Goal: Use online tool/utility: Utilize a website feature to perform a specific function

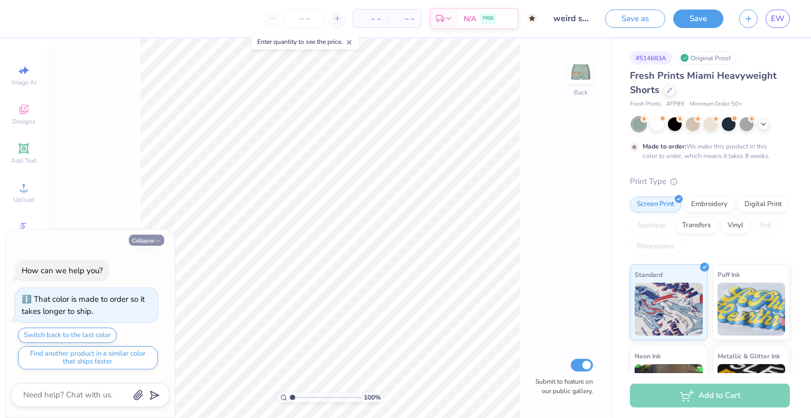
click at [144, 239] on button "Collapse" at bounding box center [146, 239] width 35 height 11
type textarea "x"
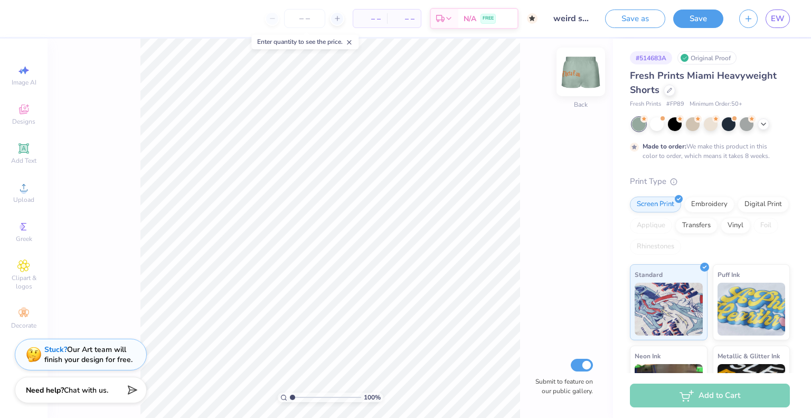
click at [584, 69] on img at bounding box center [581, 72] width 42 height 42
click at [589, 78] on img at bounding box center [581, 72] width 42 height 42
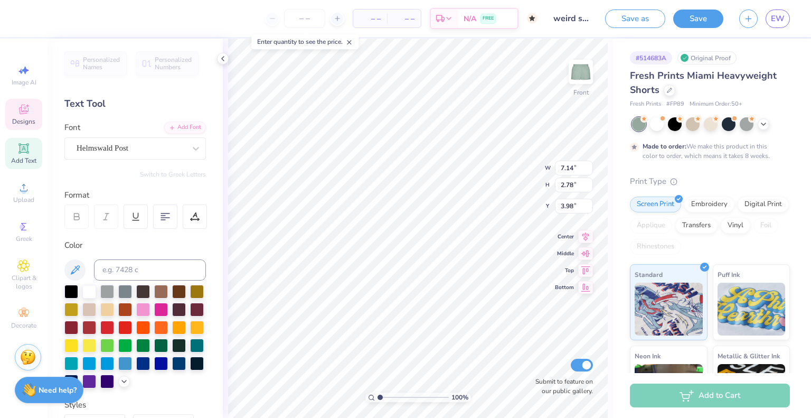
scroll to position [8, 3]
type textarea "Theta"
click at [572, 244] on div "100 % Front W 3.94 3.94 " H 2.40 2.40 " Y 4.17 4.17 " Center Middle Top Bottom …" at bounding box center [418, 228] width 390 height 379
click at [572, 244] on span "Middle" at bounding box center [564, 240] width 19 height 7
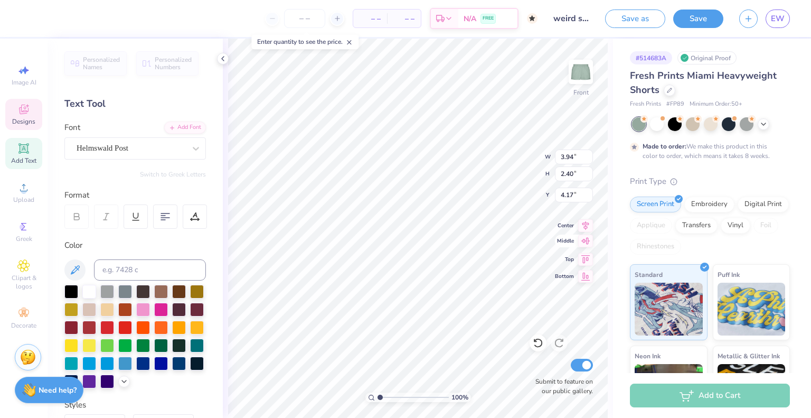
click at [557, 241] on div "100 % Front W 3.94 3.94 " H 2.40 2.40 " Y 4.17 4.17 " Center Middle Top Bottom …" at bounding box center [418, 228] width 390 height 379
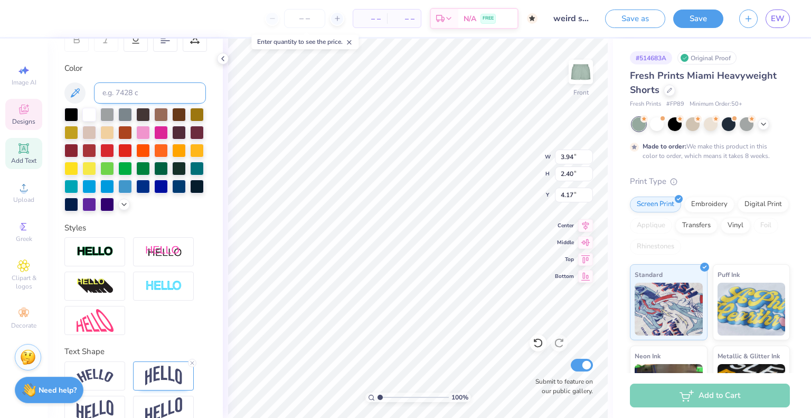
scroll to position [213, 0]
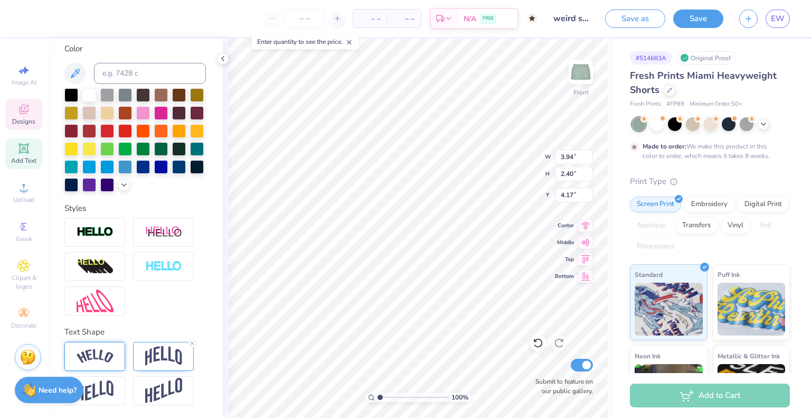
type textarea "Tau"
click at [88, 350] on img at bounding box center [95, 356] width 37 height 14
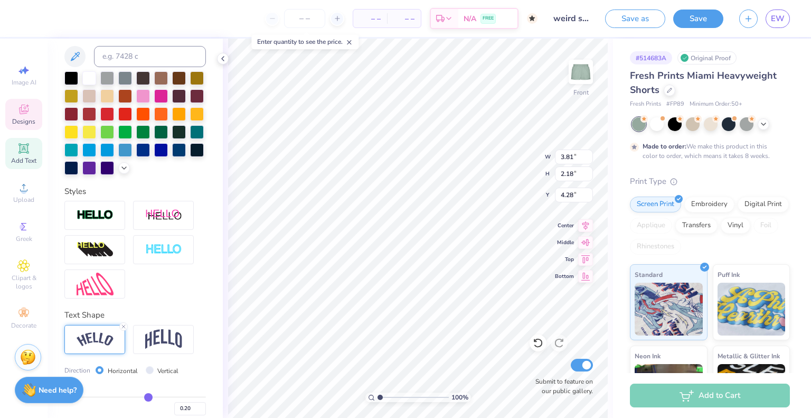
scroll to position [275, 0]
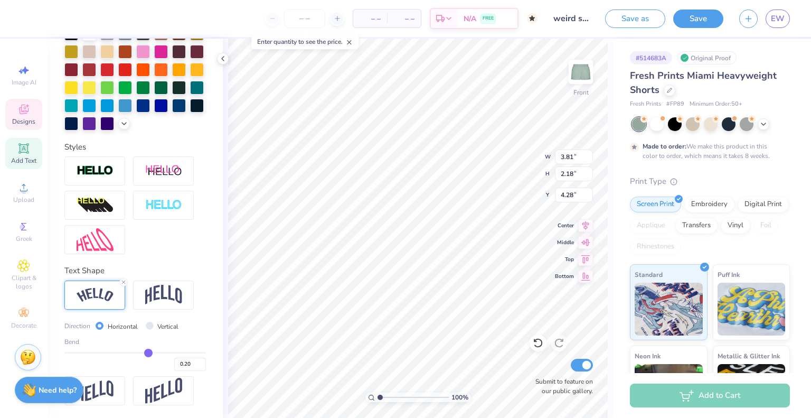
type input "-0.08"
type input "-0.39"
type input "-0.48"
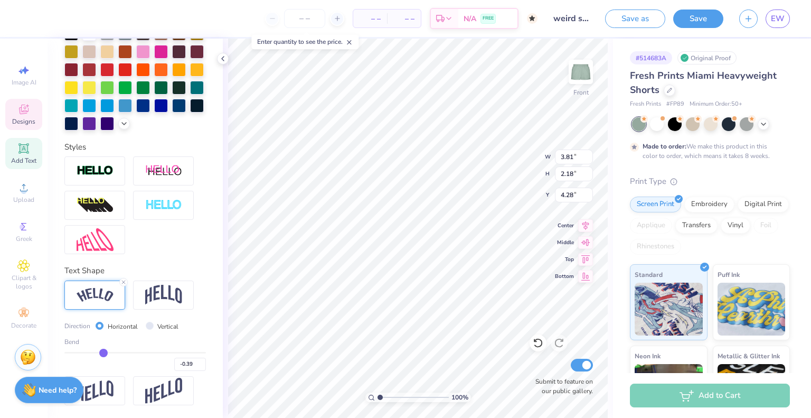
type input "-0.48"
type input "-0.5"
type input "-0.50"
type input "-0.68"
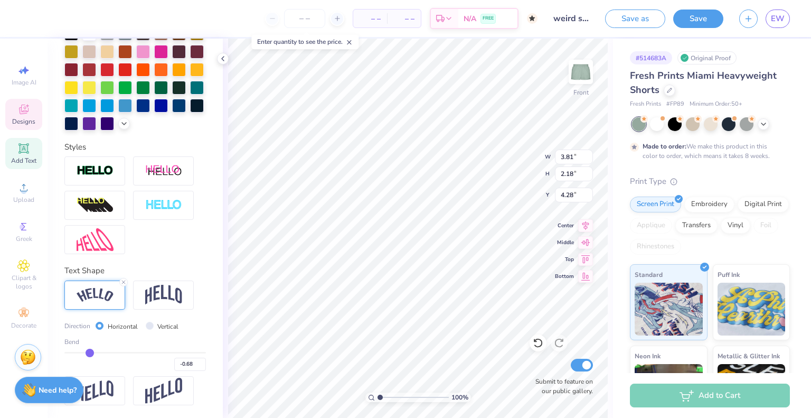
type input "-1"
type input "-1.00"
drag, startPoint x: 145, startPoint y: 354, endPoint x: 59, endPoint y: 343, distance: 87.3
click at [64, 352] on input "range" at bounding box center [135, 353] width 142 height 2
drag, startPoint x: 59, startPoint y: 350, endPoint x: 157, endPoint y: 352, distance: 97.7
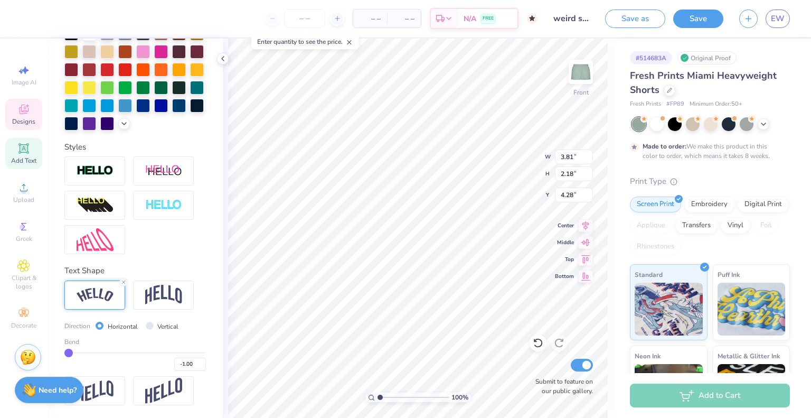
click at [157, 352] on div "Personalized Names Personalized Numbers Text Tool Add Font Font Helmswald Post …" at bounding box center [135, 228] width 175 height 379
drag, startPoint x: 63, startPoint y: 351, endPoint x: 148, endPoint y: 359, distance: 84.8
click at [148, 359] on div "Personalized Names Personalized Numbers Text Tool Add Font Font Helmswald Post …" at bounding box center [135, 228] width 175 height 379
type input "-0.93"
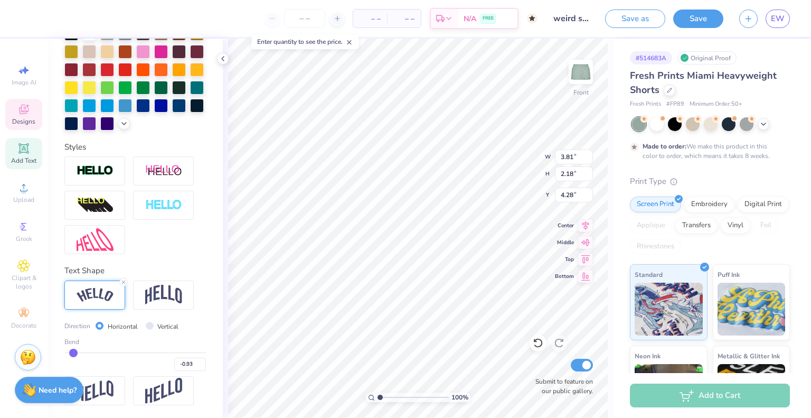
type input "-0.87"
type input "-0.81"
type input "-0.72"
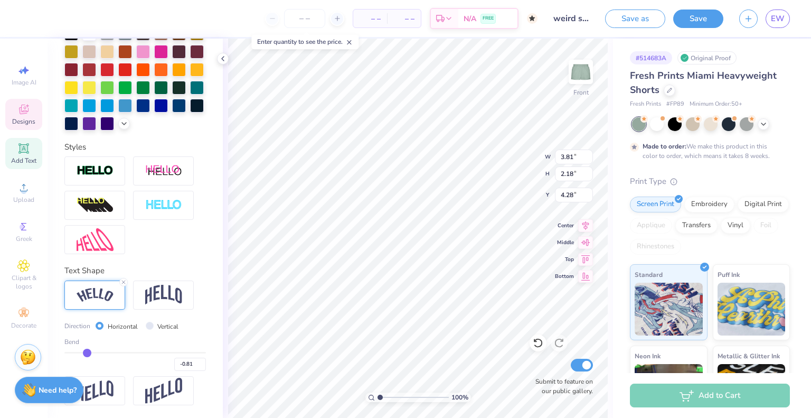
type input "-0.72"
type input "-0.52"
type input "-0.39"
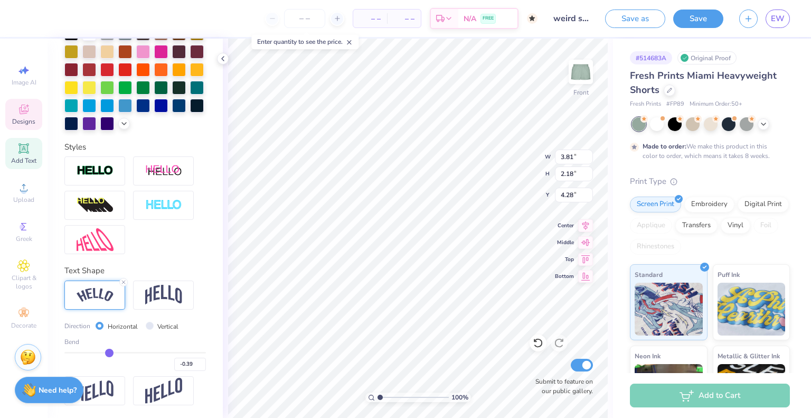
type input "-0.33"
type input "-0.27"
type input "-0.19"
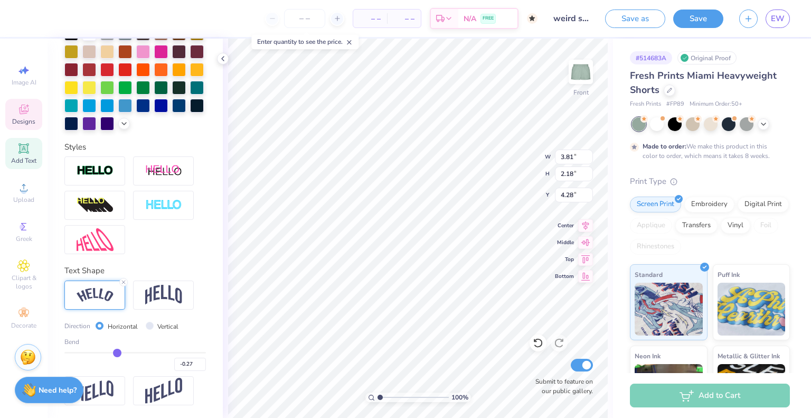
type input "-0.19"
type input "-0.16"
type input "-0.15"
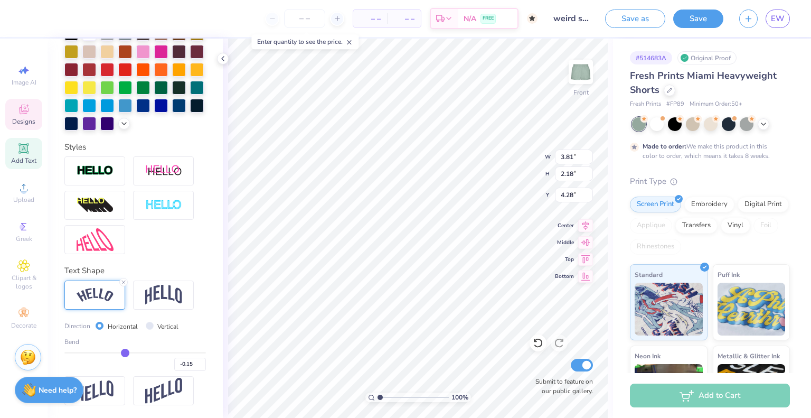
type input "-0.13"
type input "-0.06"
type input "-0.03"
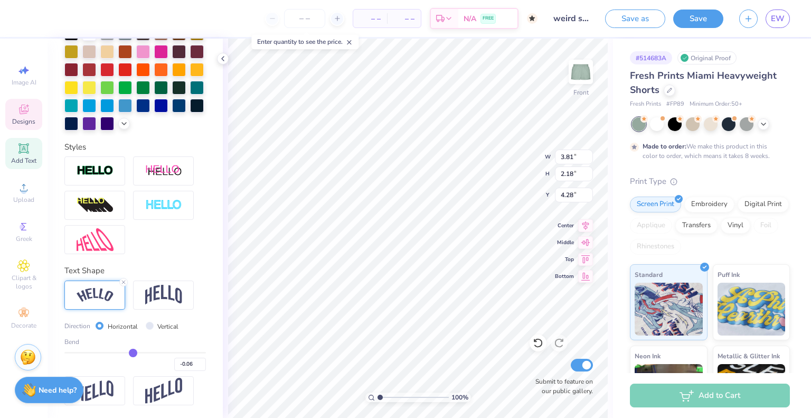
type input "-0.03"
type input "-0.02"
drag, startPoint x: 68, startPoint y: 350, endPoint x: 129, endPoint y: 354, distance: 61.9
type input "-0.02"
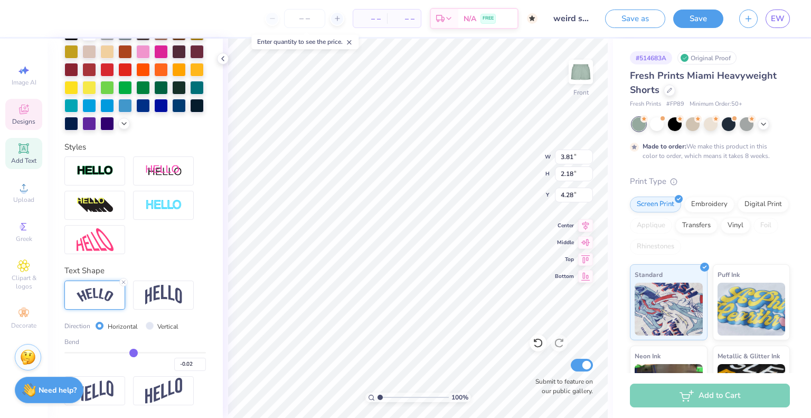
click at [129, 353] on input "range" at bounding box center [135, 353] width 142 height 2
click at [126, 278] on div at bounding box center [123, 282] width 8 height 8
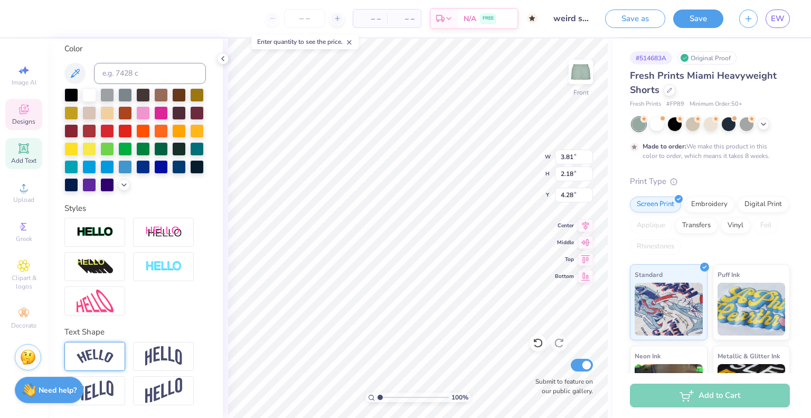
scroll to position [213, 0]
click at [170, 346] on img at bounding box center [163, 356] width 37 height 20
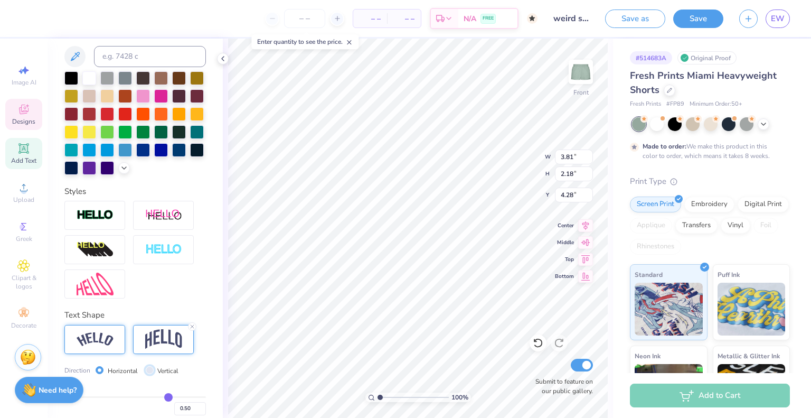
click at [147, 374] on input "Vertical" at bounding box center [150, 370] width 8 height 8
radio input "true"
click at [192, 329] on icon at bounding box center [192, 326] width 6 height 6
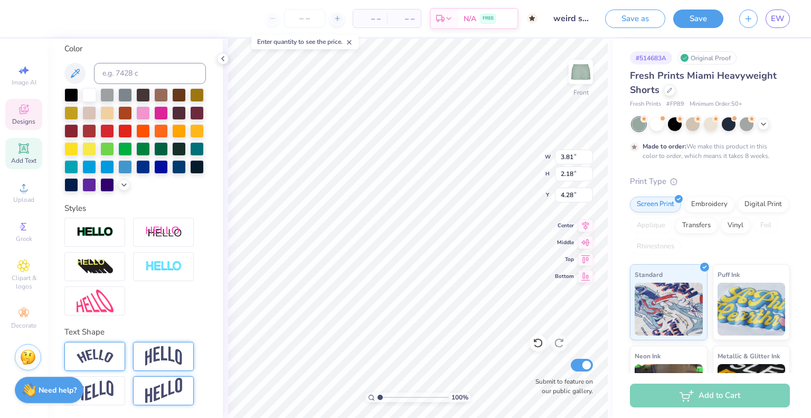
click at [154, 388] on img at bounding box center [163, 391] width 37 height 26
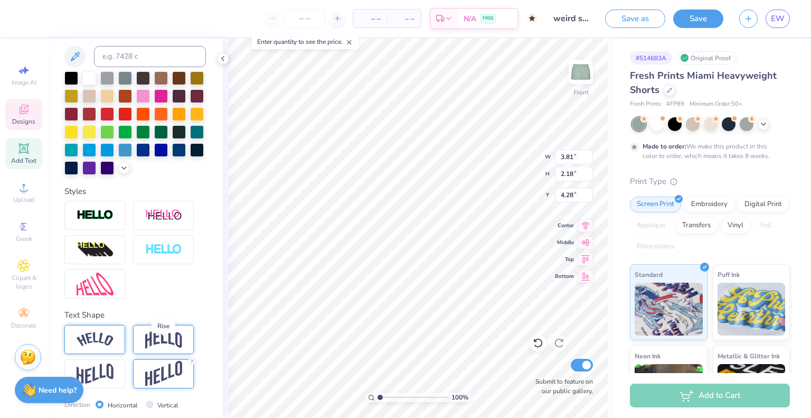
scroll to position [275, 0]
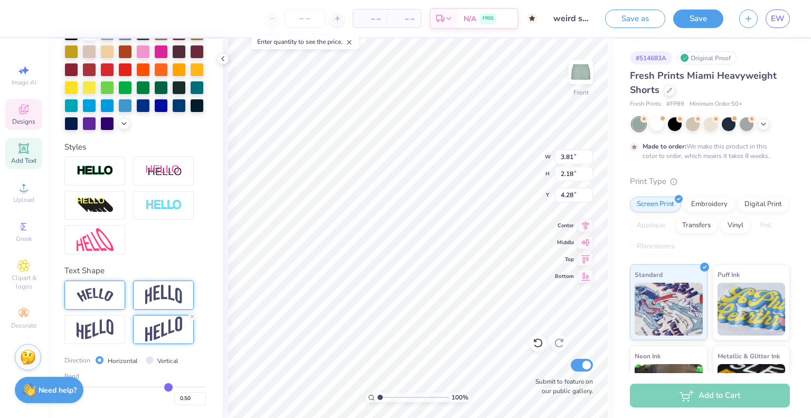
type input "0.41"
type input "0.14"
type input "-0.1"
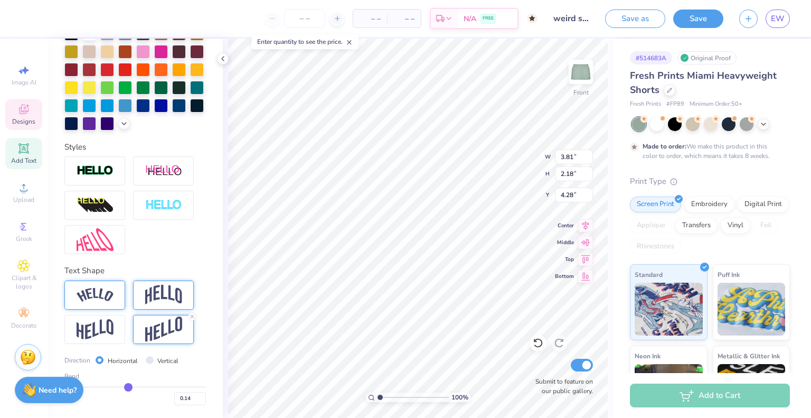
type input "-0.10"
type input "-0.12"
type input "-0.13"
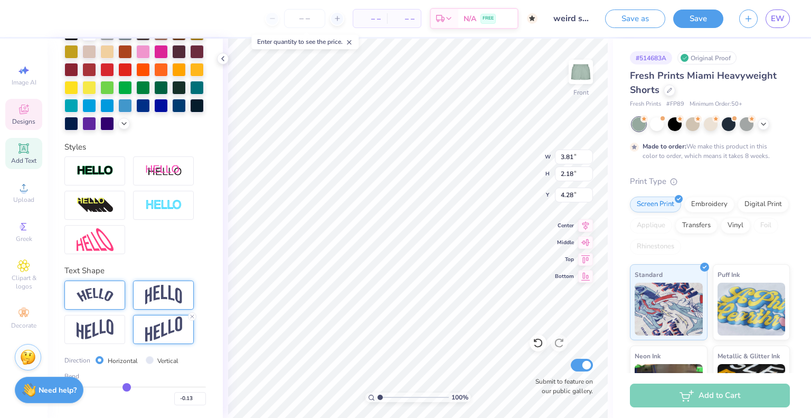
type input "-0.15"
type input "-0.3"
type input "-0.30"
type input "-0.43"
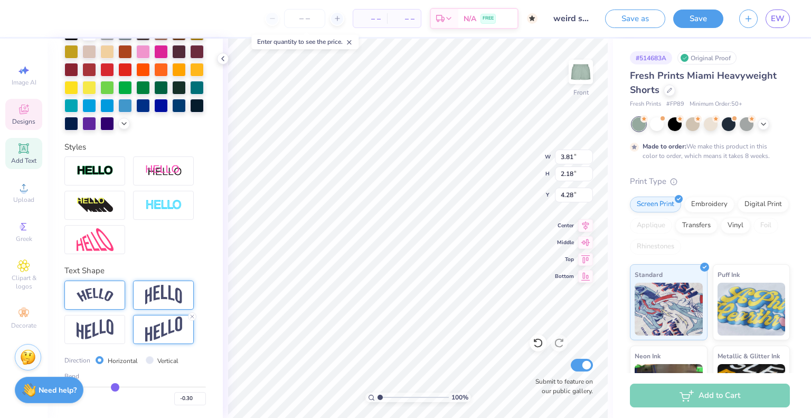
type input "-0.43"
type input "-0.44"
type input "-0.46"
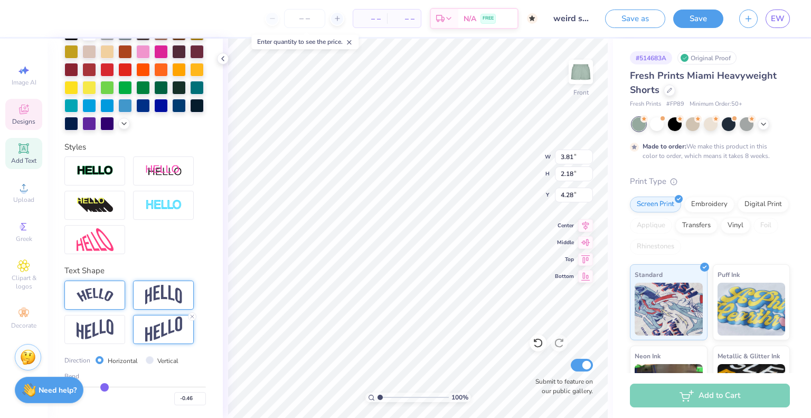
type input "-0.52"
type input "-0.6"
type input "-0.60"
type input "-0.64"
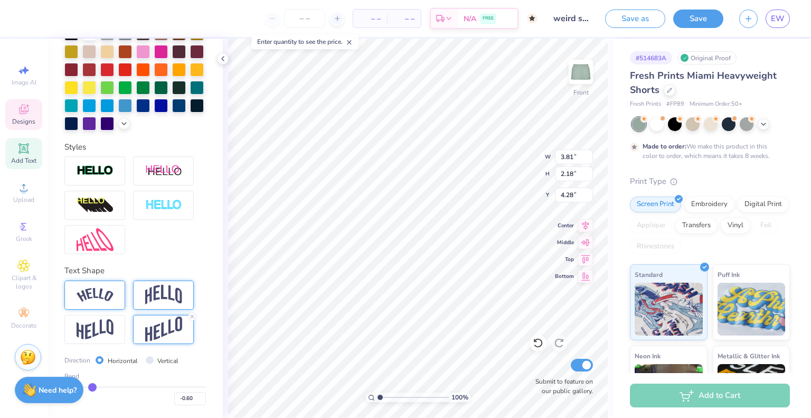
type input "-0.64"
type input "-0.67"
type input "-0.68"
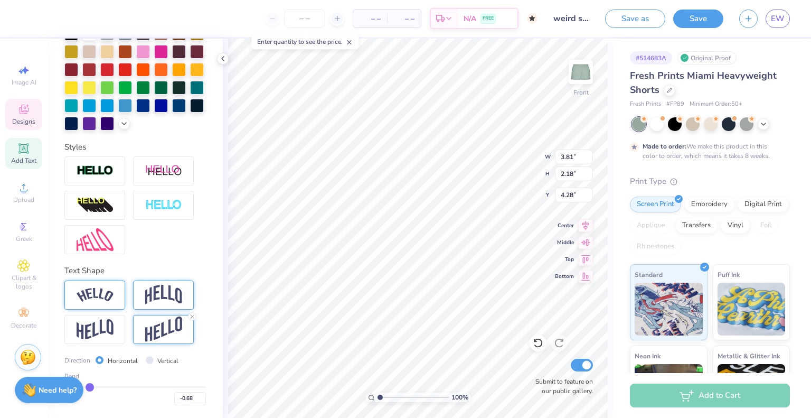
type input "-0.76"
type input "-0.83"
type input "-0.85"
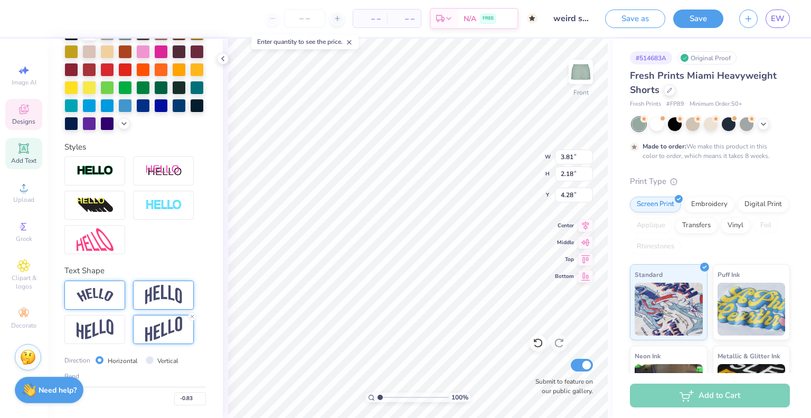
type input "-0.85"
type input "-0.86"
type input "-0.87"
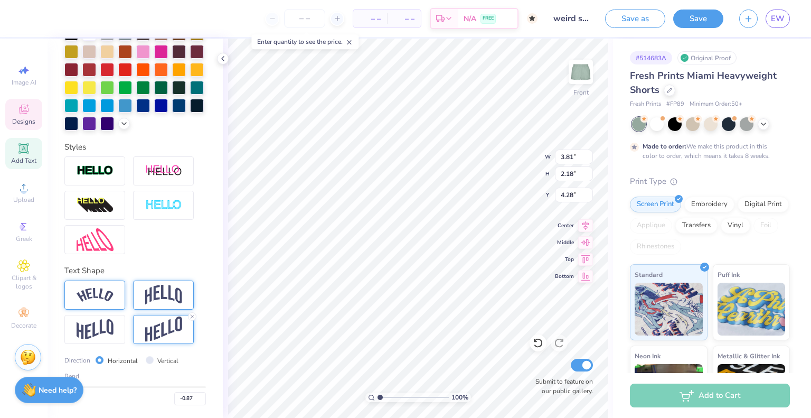
type input "-0.88"
type input "-0.85"
type input "-0.71"
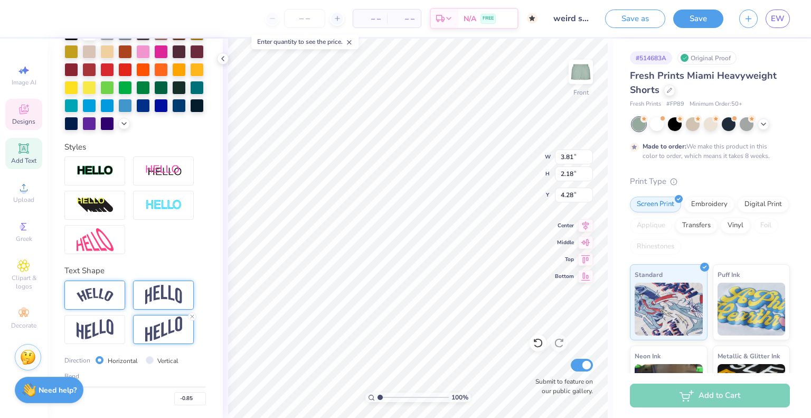
type input "-0.71"
type input "-0.68"
type input "-0.67"
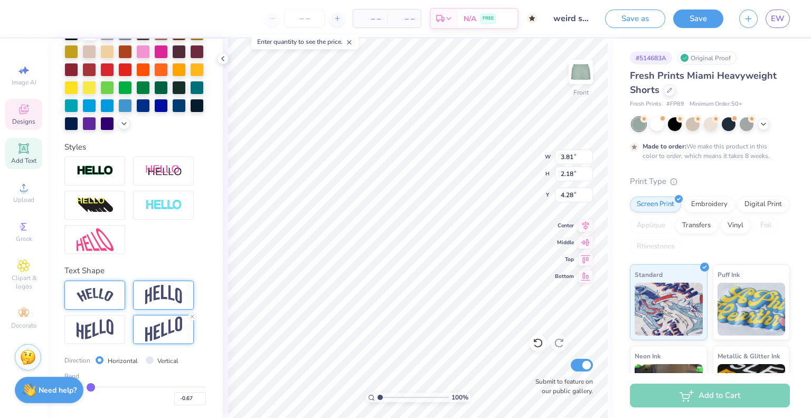
type input "-0.65"
type input "-0.62"
type input "-0.6"
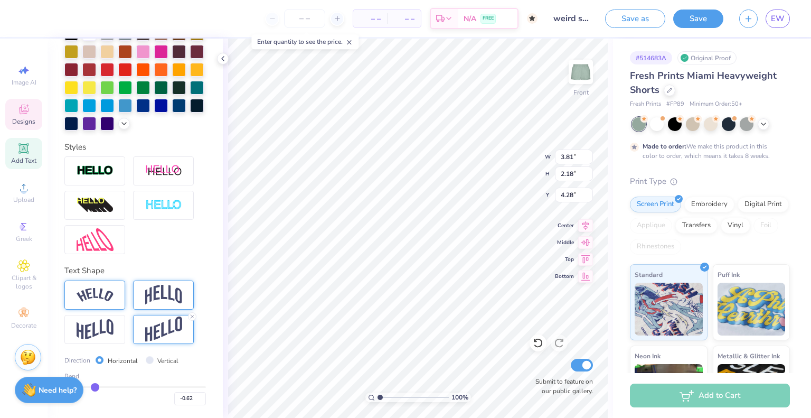
type input "-0.60"
type input "-0.61"
type input "-0.62"
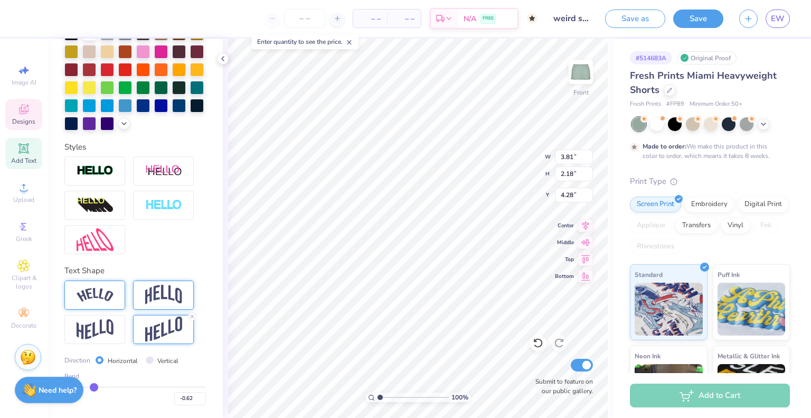
drag, startPoint x: 165, startPoint y: 387, endPoint x: 92, endPoint y: 390, distance: 72.9
click at [92, 388] on input "range" at bounding box center [135, 387] width 142 height 2
type input "-0.57"
type input "-0.51"
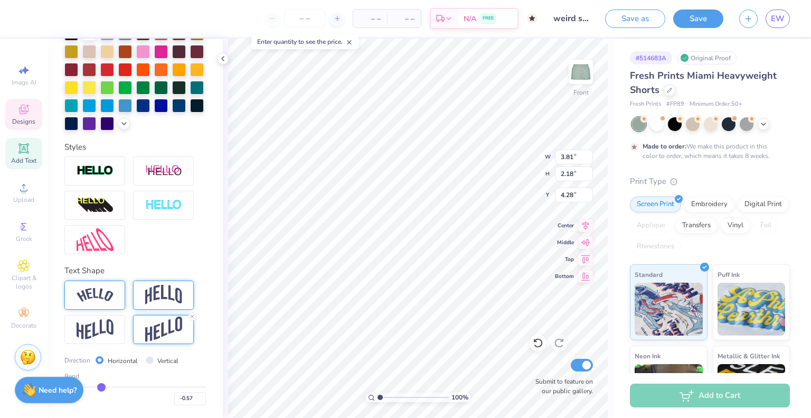
type input "-0.51"
type input "-0.49"
type input "-0.48"
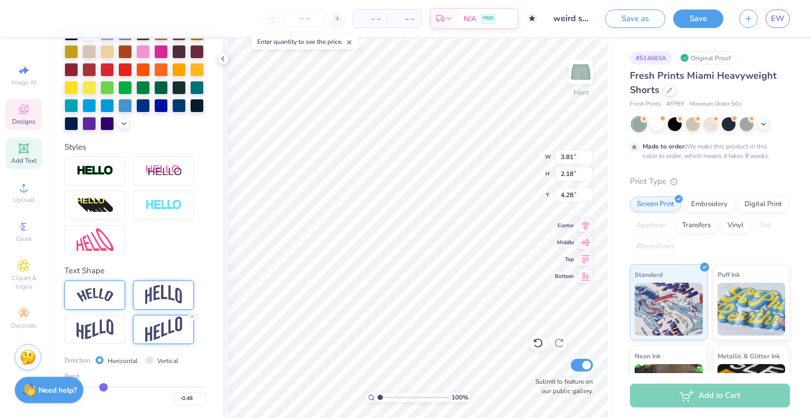
type input "-0.42"
type input "-0.32"
type input "-0.27"
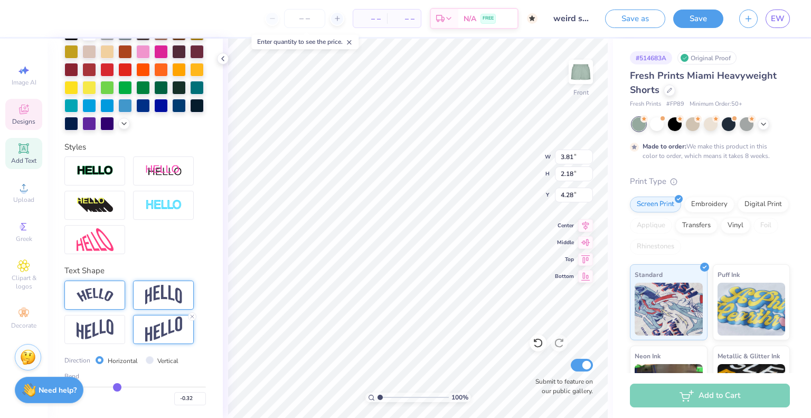
type input "-0.27"
type input "-0.25"
type input "-0.24"
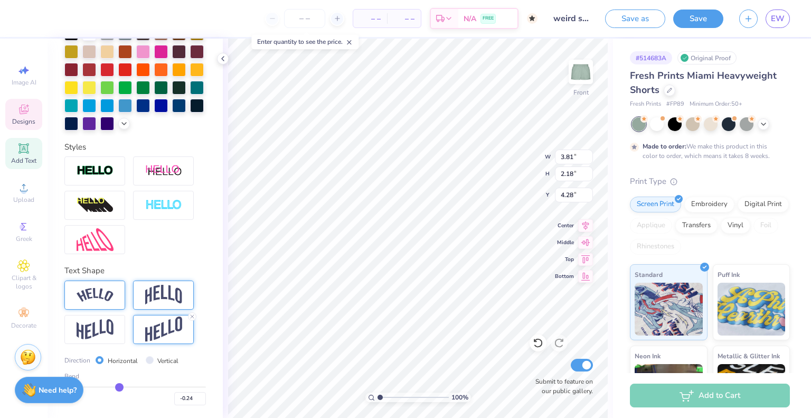
type input "-0.22"
type input "-0.21"
drag, startPoint x: 92, startPoint y: 389, endPoint x: 118, endPoint y: 389, distance: 25.9
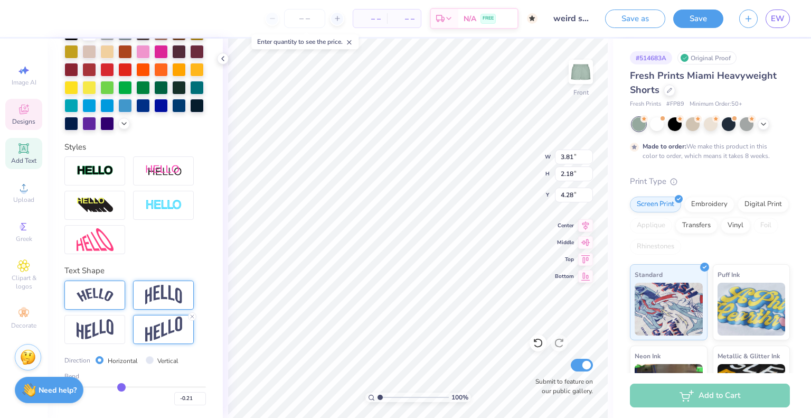
type input "-0.21"
click at [118, 388] on input "range" at bounding box center [135, 387] width 142 height 2
click at [194, 401] on input "-0.22" at bounding box center [190, 398] width 32 height 13
click at [192, 394] on input "-0.21" at bounding box center [190, 398] width 32 height 13
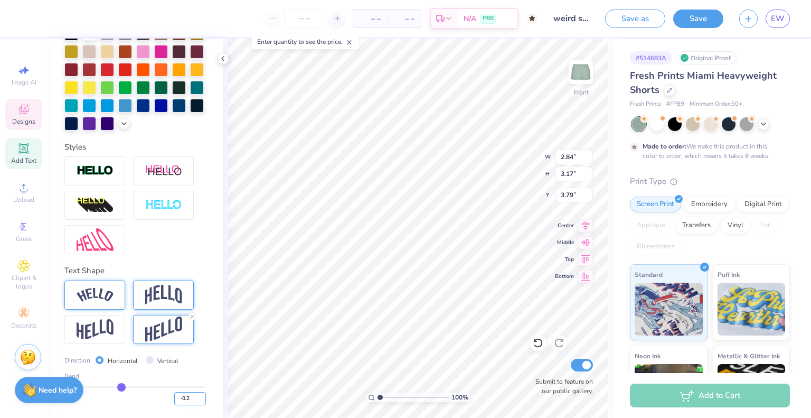
click at [192, 394] on input "-0.2" at bounding box center [190, 398] width 32 height 13
click at [192, 394] on input "-0.19" at bounding box center [190, 398] width 32 height 13
click at [192, 394] on input "-0.18" at bounding box center [190, 398] width 32 height 13
click at [192, 394] on input "-0.17" at bounding box center [190, 398] width 32 height 13
click at [192, 394] on input "-0.16" at bounding box center [190, 398] width 32 height 13
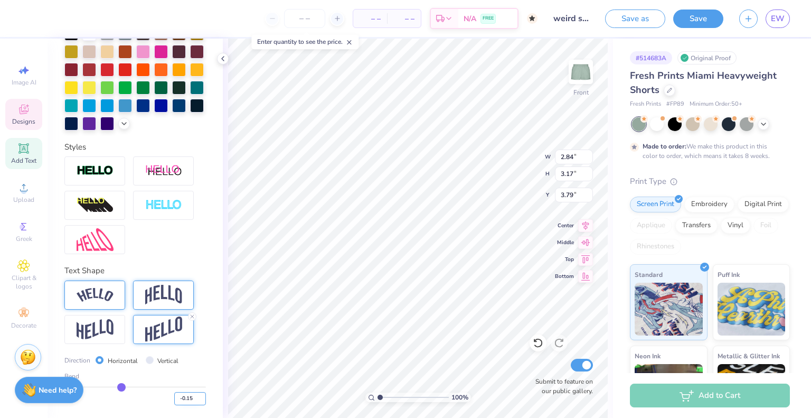
type input "-0.15"
click at [192, 394] on input "-0.15" at bounding box center [190, 398] width 32 height 13
type input "-0.15"
click at [187, 275] on div "Text Shape" at bounding box center [135, 271] width 142 height 12
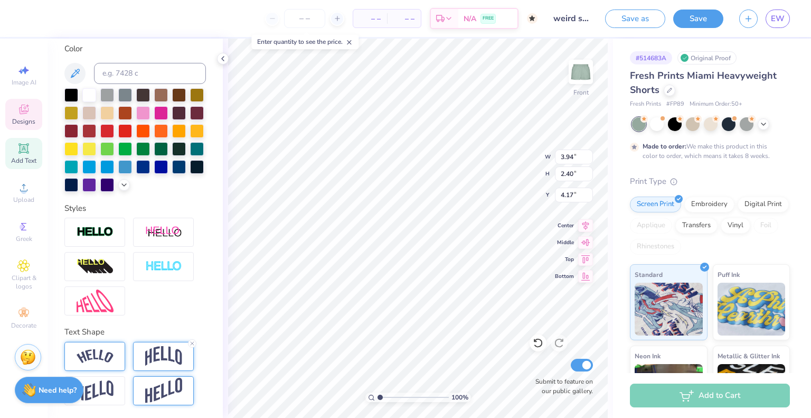
click at [167, 388] on img at bounding box center [163, 391] width 37 height 26
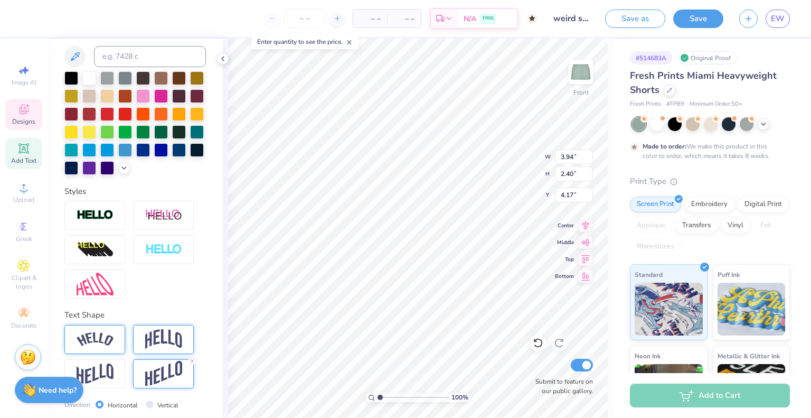
scroll to position [275, 0]
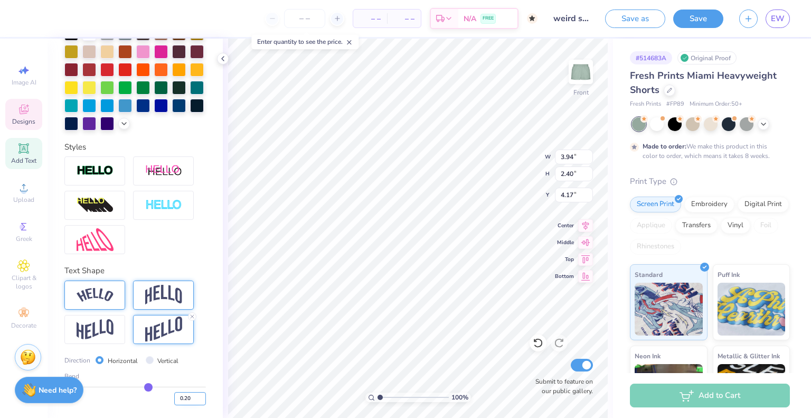
click at [181, 397] on input "0.20" at bounding box center [190, 398] width 32 height 13
type input "0.15"
type input "1.25"
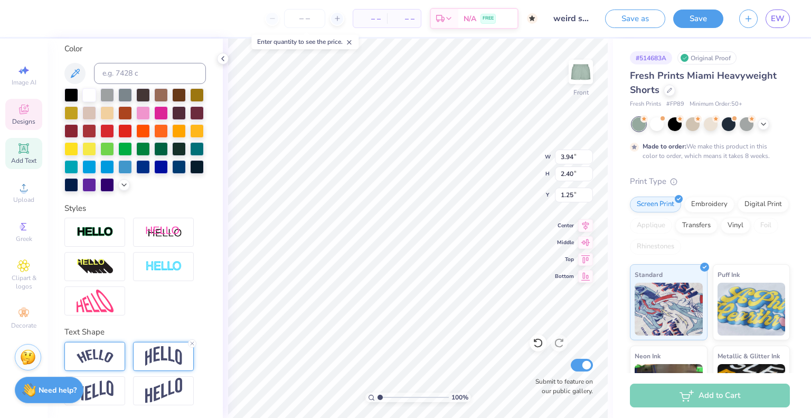
type input "2.40"
type input "4.17"
type input "4.04"
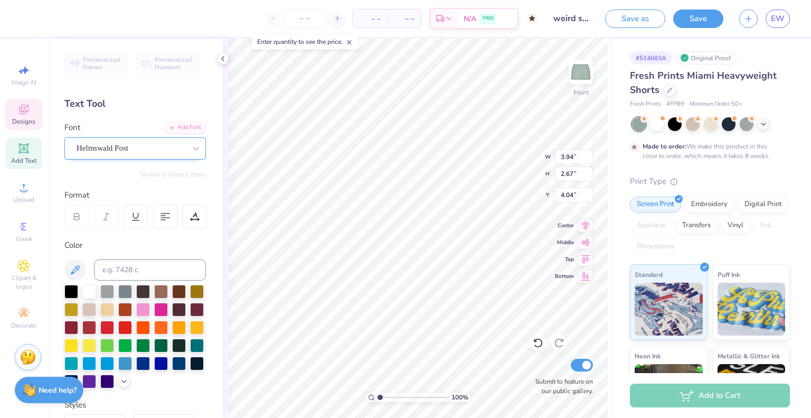
click at [125, 154] on div at bounding box center [131, 148] width 109 height 14
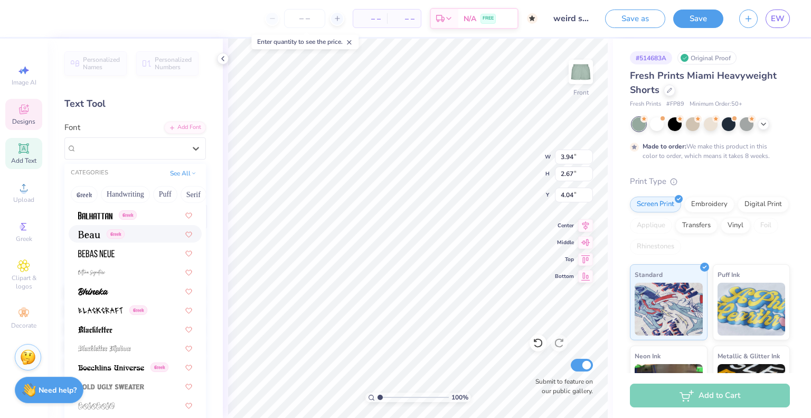
scroll to position [511, 0]
click at [116, 331] on div at bounding box center [135, 329] width 114 height 11
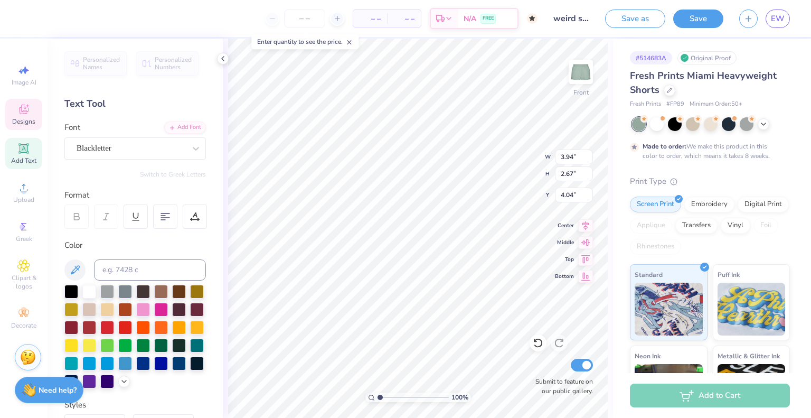
type input "3.99"
type input "2.13"
type input "4.31"
click at [96, 324] on div at bounding box center [89, 326] width 14 height 14
